Goal: Book appointment/travel/reservation

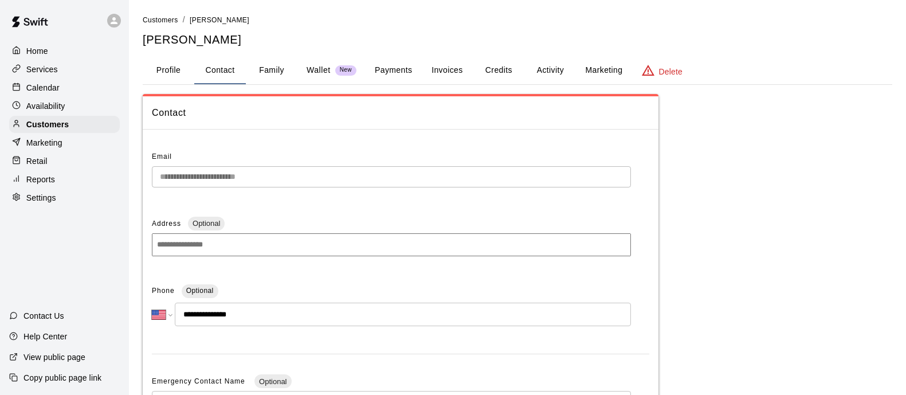
select select "**"
click at [46, 89] on p "Calendar" at bounding box center [42, 87] width 33 height 11
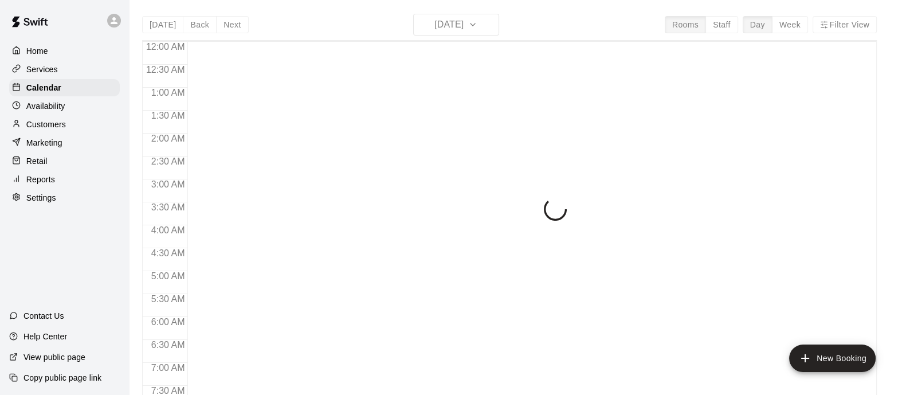
scroll to position [734, 0]
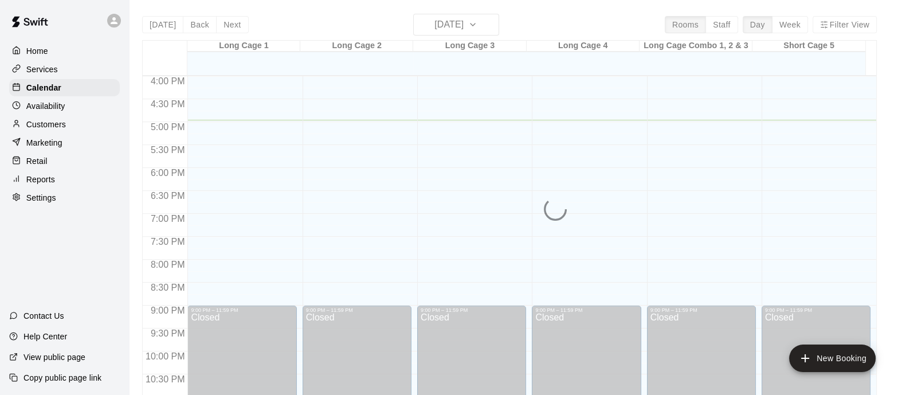
click at [490, 33] on div "[DATE] Back [DATE][DATE] Rooms Staff Day Week Filter View Long Cage 1 19 Tue Lo…" at bounding box center [509, 211] width 735 height 395
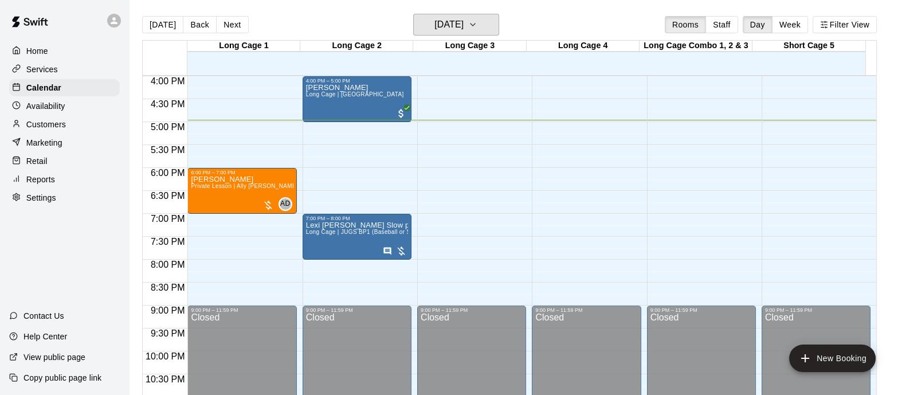
click at [464, 18] on h6 "[DATE]" at bounding box center [449, 25] width 29 height 16
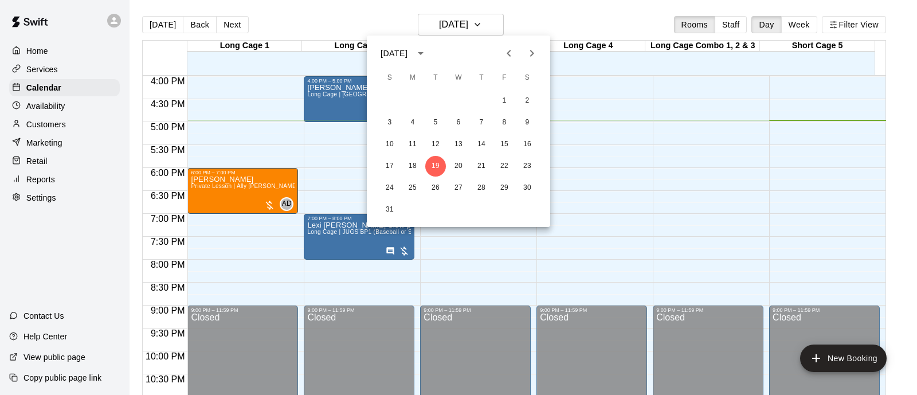
click at [533, 51] on icon "Next month" at bounding box center [532, 53] width 14 height 14
click at [435, 101] on button "2" at bounding box center [435, 101] width 21 height 21
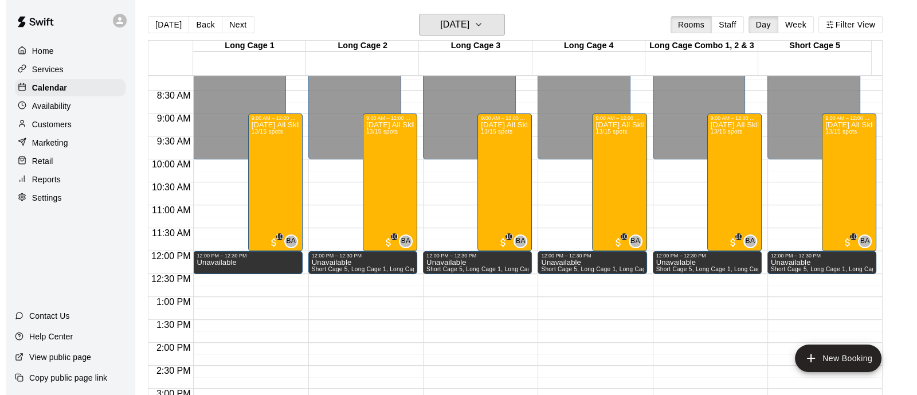
scroll to position [232, 0]
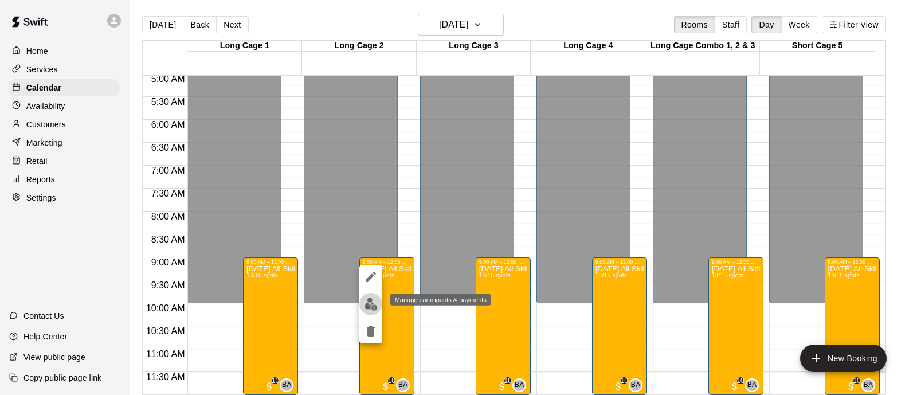
click at [377, 303] on img "edit" at bounding box center [371, 304] width 13 height 13
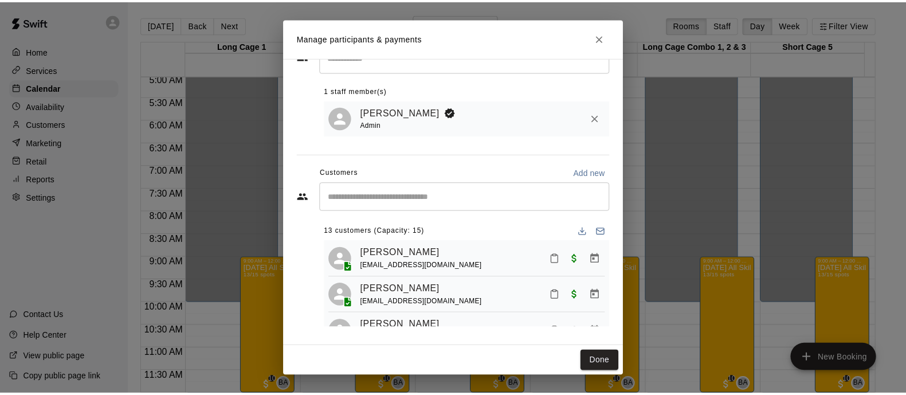
scroll to position [0, 0]
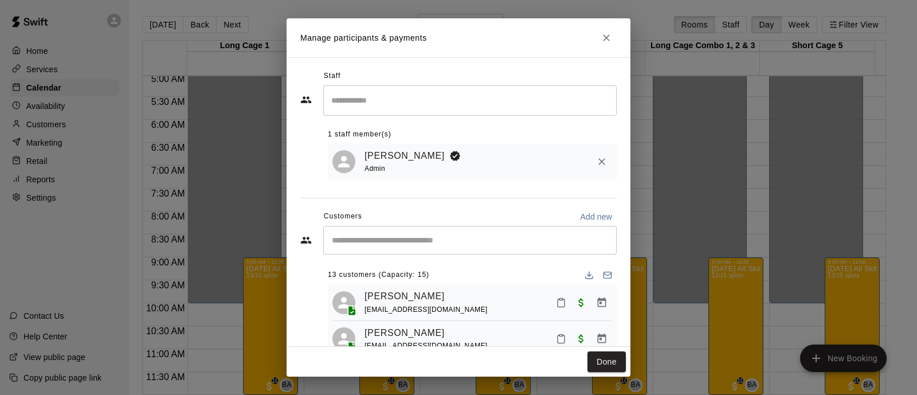
click at [607, 29] on button "Close" at bounding box center [606, 38] width 21 height 21
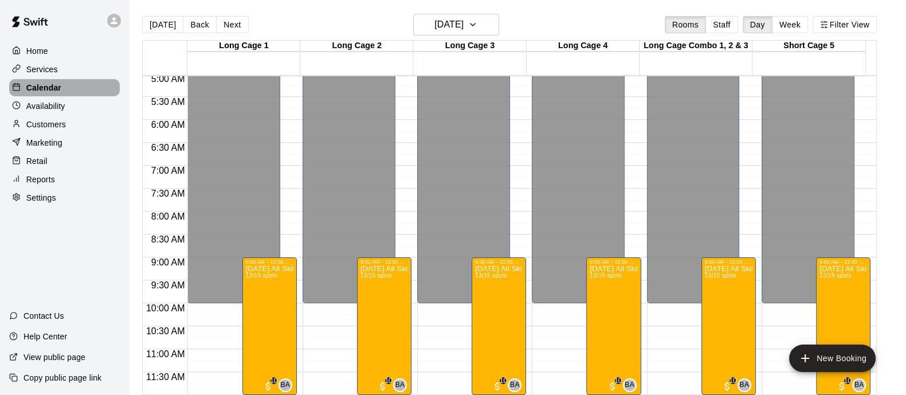
click at [58, 90] on p "Calendar" at bounding box center [43, 87] width 35 height 11
click at [154, 21] on button "[DATE]" at bounding box center [162, 24] width 41 height 17
